Goal: Task Accomplishment & Management: Use online tool/utility

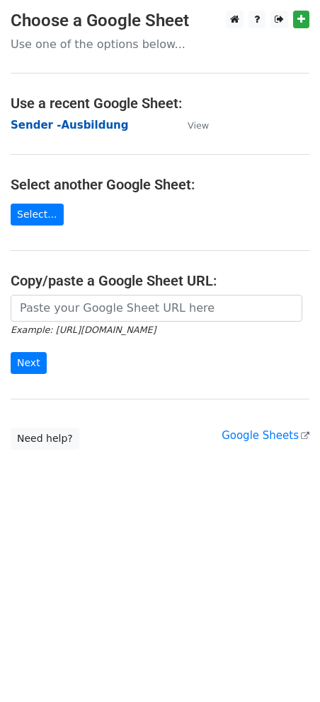
click at [49, 126] on strong "Sender -Ausbildung" at bounding box center [69, 125] width 117 height 13
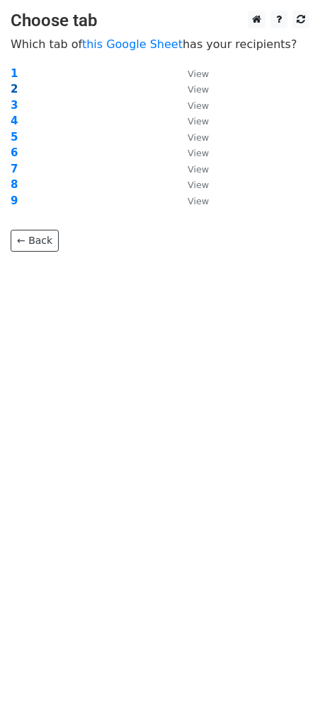
click at [13, 86] on strong "2" at bounding box center [14, 89] width 7 height 13
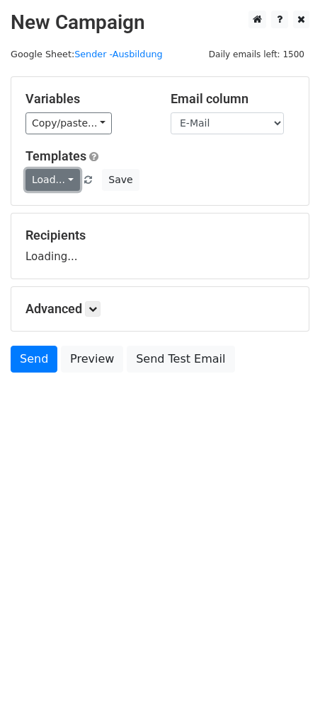
click at [67, 177] on link "Load..." at bounding box center [52, 180] width 54 height 22
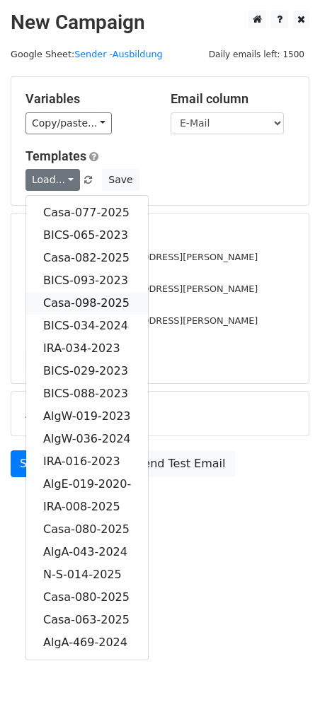
click at [95, 300] on link "Casa-098-2025" at bounding box center [87, 303] width 122 height 23
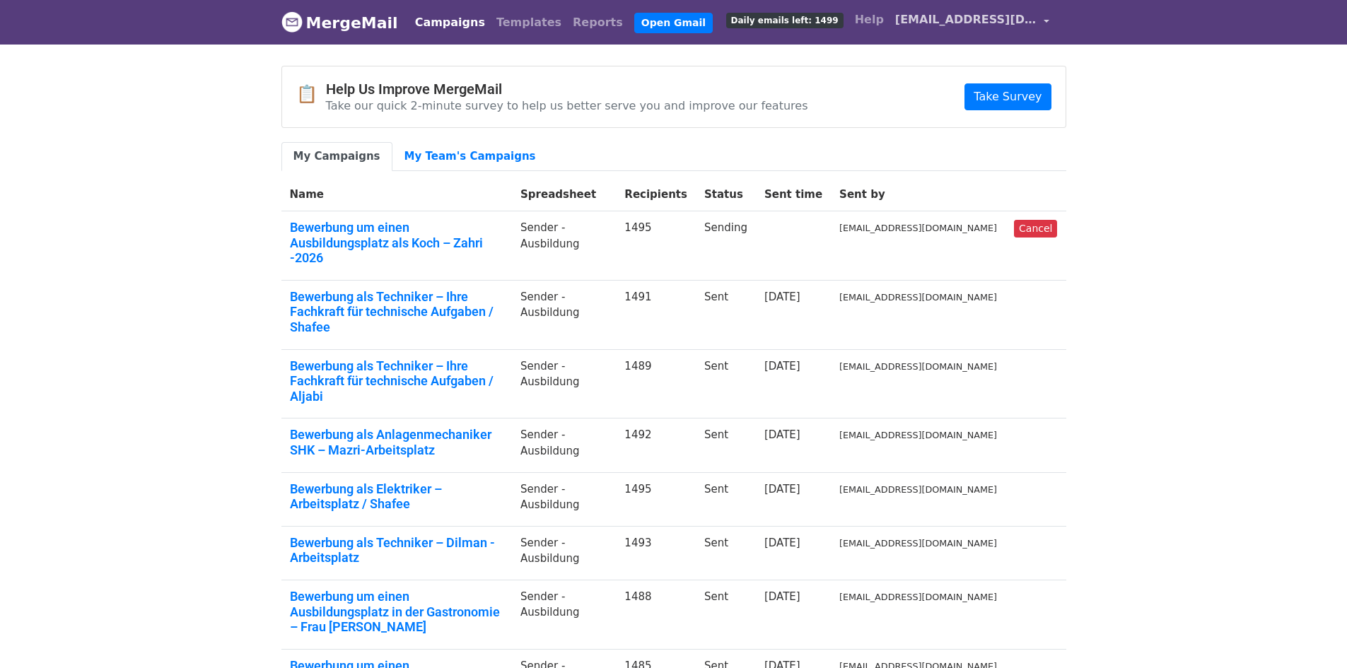
click at [1016, 16] on span "[EMAIL_ADDRESS][DOMAIN_NAME]" at bounding box center [965, 19] width 141 height 17
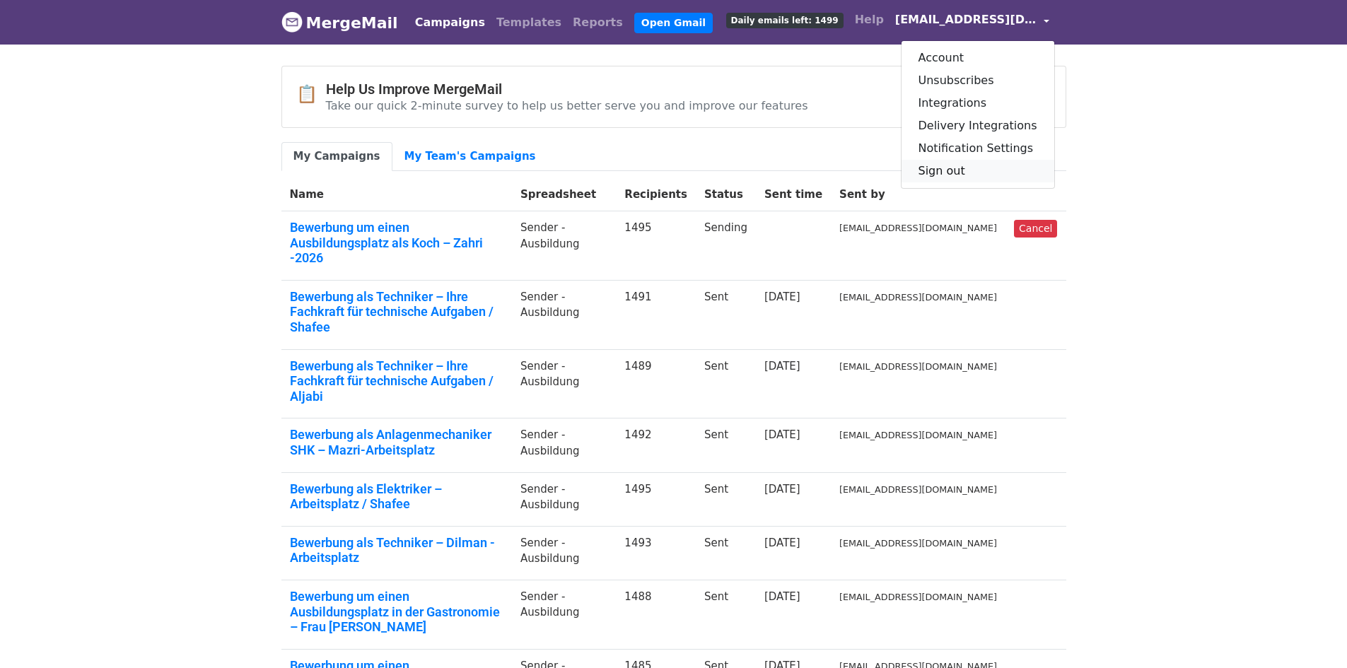
click at [985, 173] on link "Sign out" at bounding box center [978, 171] width 153 height 23
